Goal: Information Seeking & Learning: Check status

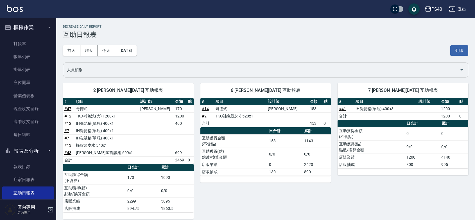
scroll to position [164, 0]
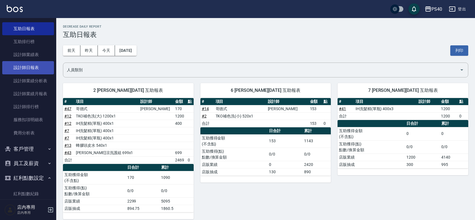
click at [29, 66] on link "設計師日報表" at bounding box center [28, 67] width 52 height 13
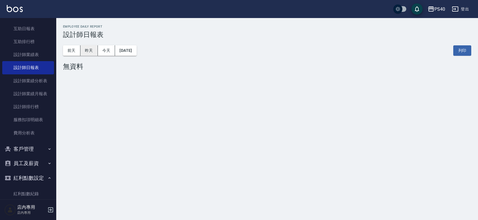
click at [87, 48] on button "昨天" at bounding box center [88, 50] width 17 height 10
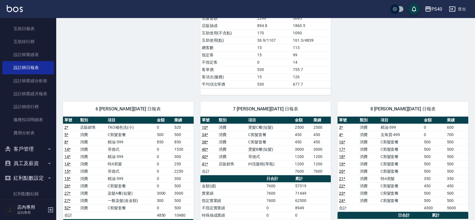
scroll to position [408, 0]
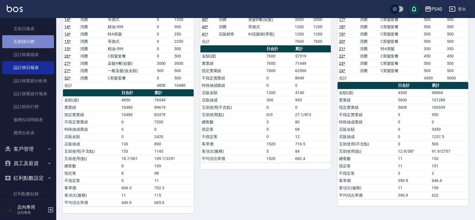
click at [30, 44] on link "互助排行榜" at bounding box center [28, 41] width 52 height 13
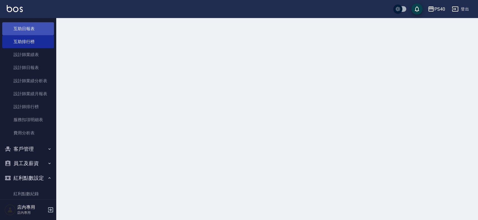
click at [26, 30] on link "互助日報表" at bounding box center [28, 28] width 52 height 13
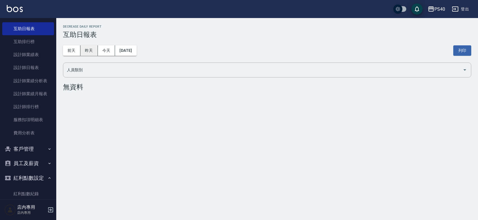
click at [86, 54] on button "昨天" at bounding box center [88, 50] width 17 height 10
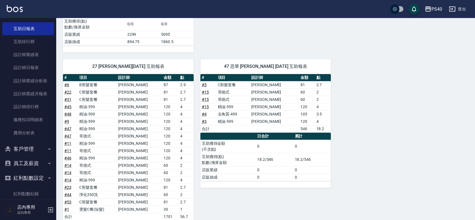
scroll to position [149, 0]
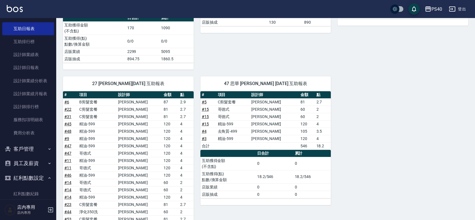
click at [222, 103] on td "C剪髮套餐" at bounding box center [234, 101] width 34 height 7
drag, startPoint x: 224, startPoint y: 107, endPoint x: 231, endPoint y: 123, distance: 16.9
click at [231, 123] on tbody "# 5 C剪髮套餐 [PERSON_NAME] 81 2.7 # 15 哥德式 [PERSON_NAME] 60 2 # 15 哥德式 [PERSON_NAM…" at bounding box center [266, 123] width 131 height 51
drag, startPoint x: 223, startPoint y: 133, endPoint x: 231, endPoint y: 138, distance: 9.1
click at [231, 137] on tbody "# 5 C剪髮套餐 [PERSON_NAME] 81 2.7 # 15 哥德式 [PERSON_NAME] 60 2 # 15 哥德式 [PERSON_NAM…" at bounding box center [266, 123] width 131 height 51
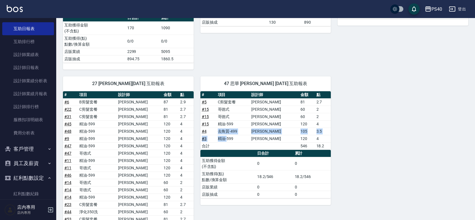
drag, startPoint x: 231, startPoint y: 140, endPoint x: 293, endPoint y: 138, distance: 61.6
click at [232, 141] on td "精油-599" at bounding box center [234, 138] width 34 height 7
click at [391, 137] on div "2 [PERSON_NAME][DATE] 互助報表 # 項目 設計師 金額 點 # 47 哥德式 [PERSON_NAME] 170 # 12 TKO補色洗…" at bounding box center [262, 110] width 412 height 366
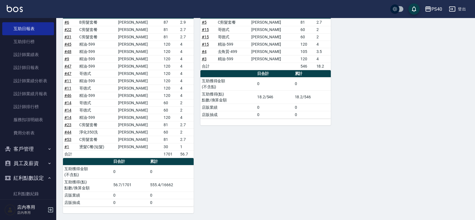
click at [324, 182] on div "47 思華 [PERSON_NAME] [DATE] 互助報表 # 項目 設計師 金額 點 # 5 C剪髮套餐 [PERSON_NAME] 81 2.7 # …" at bounding box center [263, 101] width 138 height 223
click at [301, 182] on div "47 思華 [PERSON_NAME] [DATE] 互助報表 # 項目 設計師 金額 點 # 5 C剪髮套餐 [PERSON_NAME] 81 2.7 # …" at bounding box center [263, 101] width 138 height 223
